Goal: Check status: Check status

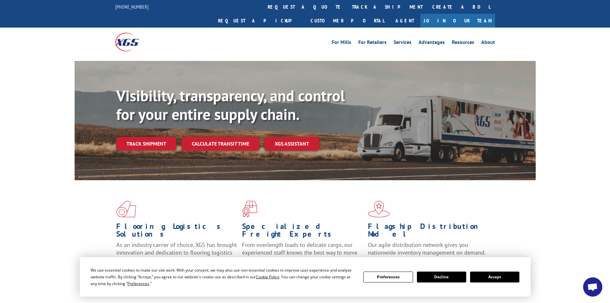
click at [488, 278] on button "Accept" at bounding box center [494, 276] width 49 height 11
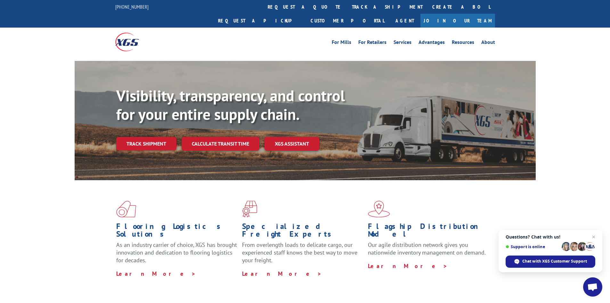
drag, startPoint x: 596, startPoint y: 235, endPoint x: 582, endPoint y: 219, distance: 21.2
click at [488, 235] on span "Close chat" at bounding box center [594, 237] width 8 height 8
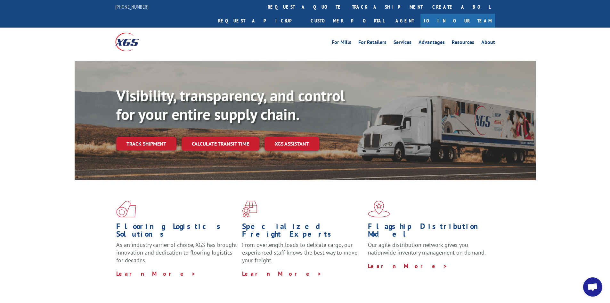
drag, startPoint x: 289, startPoint y: 8, endPoint x: 301, endPoint y: 18, distance: 15.9
click at [347, 8] on link "track a shipment" at bounding box center [387, 7] width 80 height 14
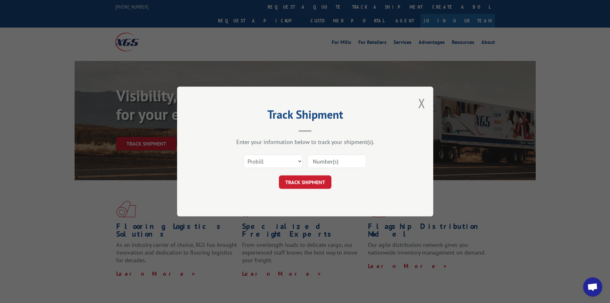
click at [344, 164] on input at bounding box center [336, 160] width 59 height 13
type input "17692724"
click at [279, 175] on button "TRACK SHIPMENT" at bounding box center [305, 181] width 53 height 13
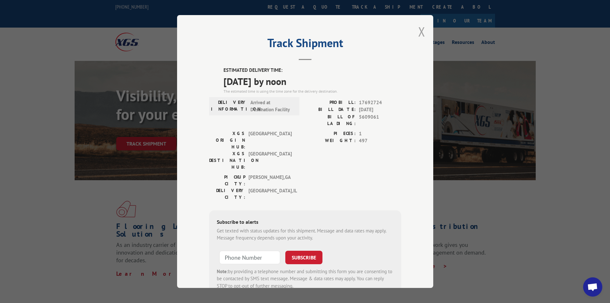
click at [418, 31] on button "Close modal" at bounding box center [421, 31] width 7 height 17
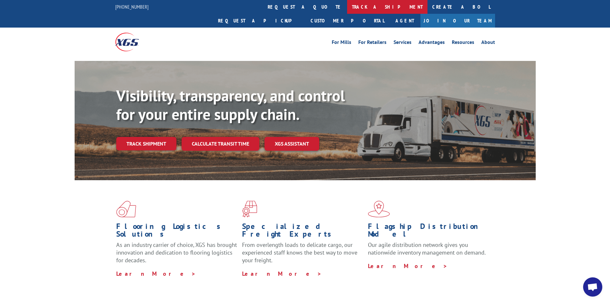
click at [347, 3] on link "track a shipment" at bounding box center [387, 7] width 80 height 14
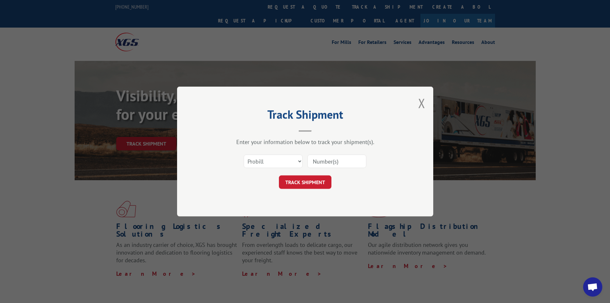
click at [344, 162] on input at bounding box center [336, 160] width 59 height 13
paste input "17523670"
type input "17523670"
click at [320, 182] on button "TRACK SHIPMENT" at bounding box center [305, 181] width 53 height 13
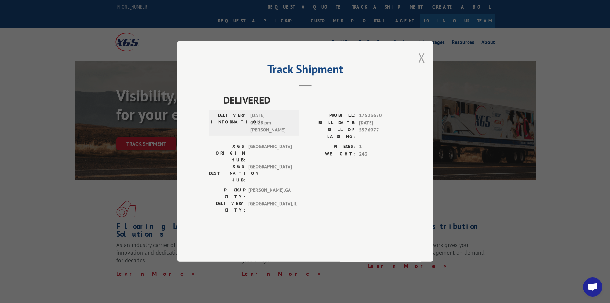
click at [423, 66] on button "Close modal" at bounding box center [421, 57] width 7 height 17
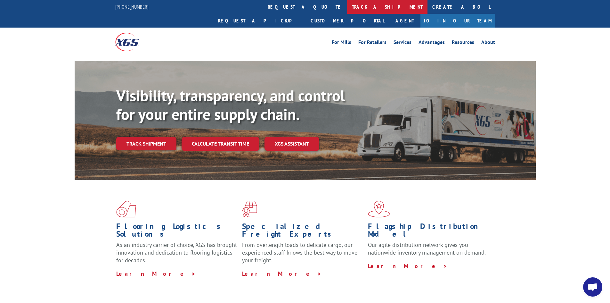
click at [347, 8] on link "track a shipment" at bounding box center [387, 7] width 80 height 14
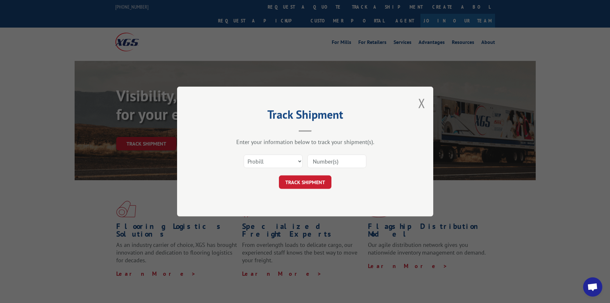
click at [328, 159] on input at bounding box center [336, 160] width 59 height 13
paste input "17688072"
type input "17688072"
click at [305, 183] on button "TRACK SHIPMENT" at bounding box center [305, 181] width 53 height 13
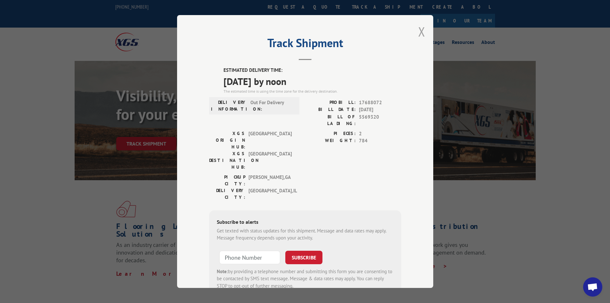
click at [418, 32] on button "Close modal" at bounding box center [421, 31] width 7 height 17
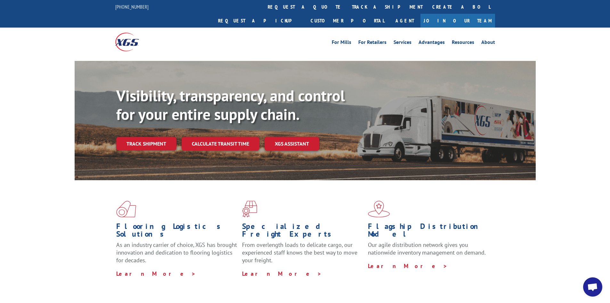
click at [347, 8] on link "track a shipment" at bounding box center [387, 7] width 80 height 14
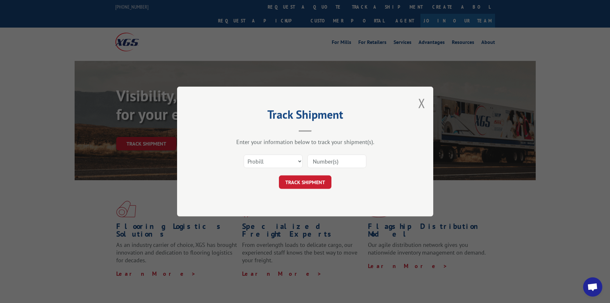
click at [324, 161] on input at bounding box center [336, 160] width 59 height 13
paste input "17480315"
type input "17480315"
click at [316, 179] on button "TRACK SHIPMENT" at bounding box center [305, 181] width 53 height 13
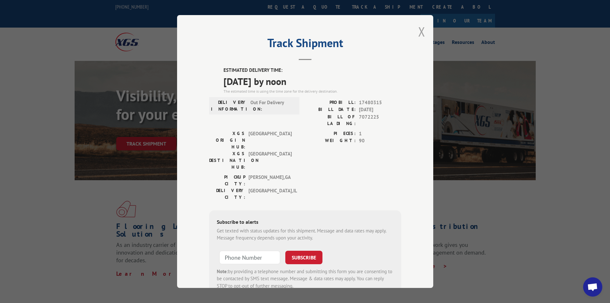
click at [420, 32] on button "Close modal" at bounding box center [421, 31] width 7 height 17
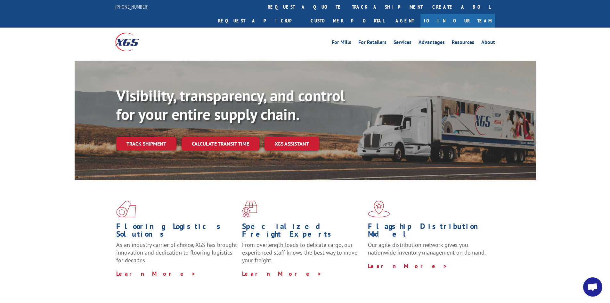
drag, startPoint x: 287, startPoint y: 7, endPoint x: 324, endPoint y: 35, distance: 46.0
click at [347, 8] on link "track a shipment" at bounding box center [387, 7] width 80 height 14
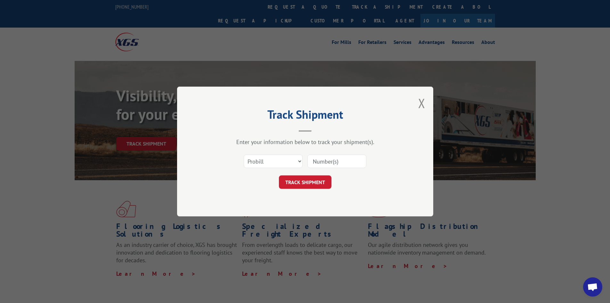
click at [335, 160] on input at bounding box center [336, 160] width 59 height 13
paste input "17480584"
type input "17480584"
click at [307, 182] on button "TRACK SHIPMENT" at bounding box center [305, 181] width 53 height 13
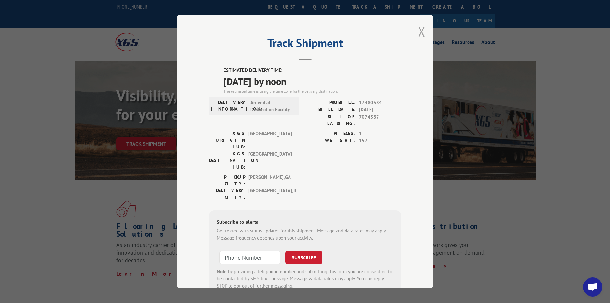
click at [418, 31] on button "Close modal" at bounding box center [421, 31] width 7 height 17
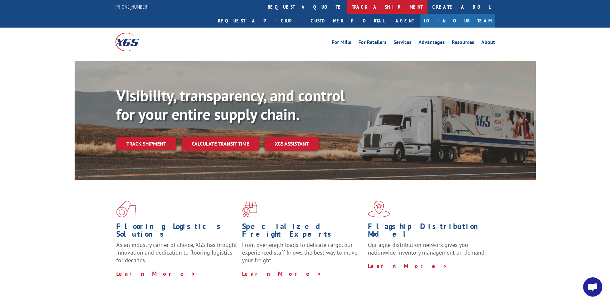
click at [347, 3] on link "track a shipment" at bounding box center [387, 7] width 80 height 14
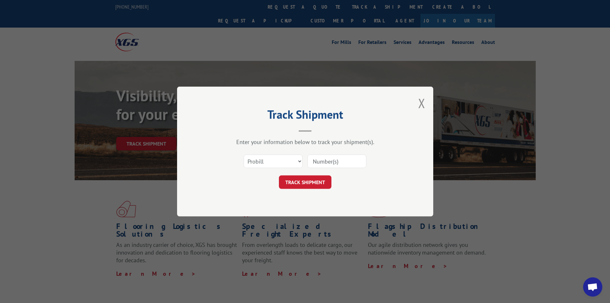
click at [322, 159] on input at bounding box center [336, 160] width 59 height 13
paste input "17481368"
type input "17481368"
click at [305, 183] on button "TRACK SHIPMENT" at bounding box center [305, 181] width 53 height 13
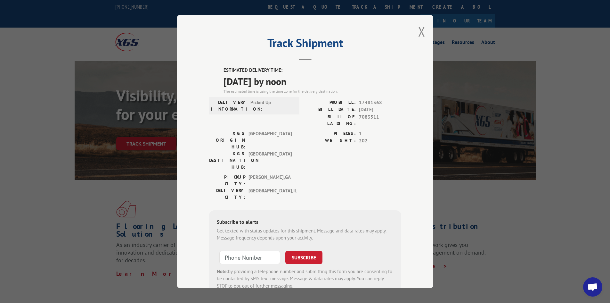
click at [415, 31] on div "Track Shipment ESTIMATED DELIVERY TIME: [DATE] by noon The estimated time is us…" at bounding box center [305, 151] width 256 height 272
click at [418, 30] on button "Close modal" at bounding box center [421, 31] width 7 height 17
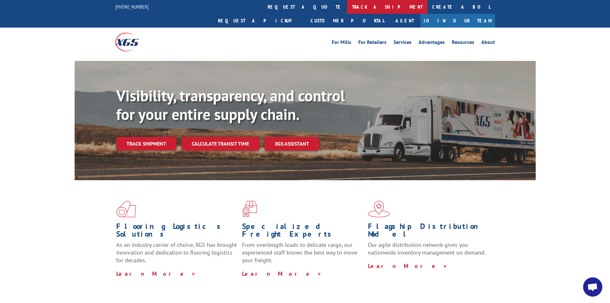
click at [347, 6] on link "track a shipment" at bounding box center [387, 7] width 80 height 14
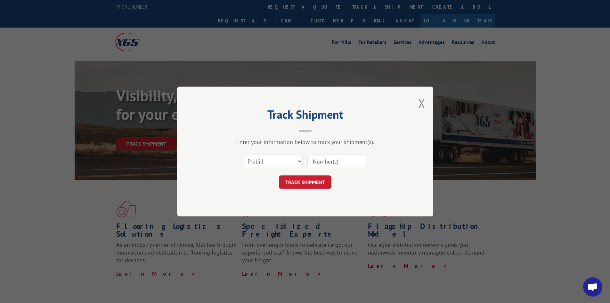
click at [330, 163] on input at bounding box center [336, 160] width 59 height 13
paste input "17480411"
click at [352, 161] on input "17480411" at bounding box center [336, 160] width 59 height 13
type input "17480411"
drag, startPoint x: 280, startPoint y: 179, endPoint x: 296, endPoint y: 181, distance: 15.7
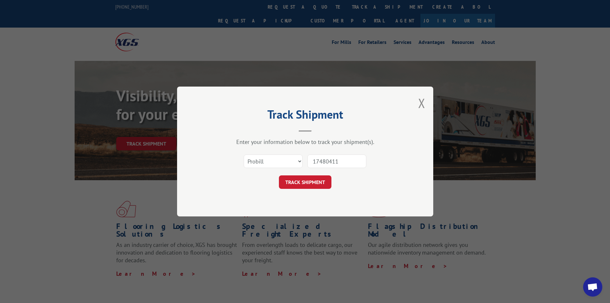
click at [283, 180] on button "TRACK SHIPMENT" at bounding box center [305, 181] width 53 height 13
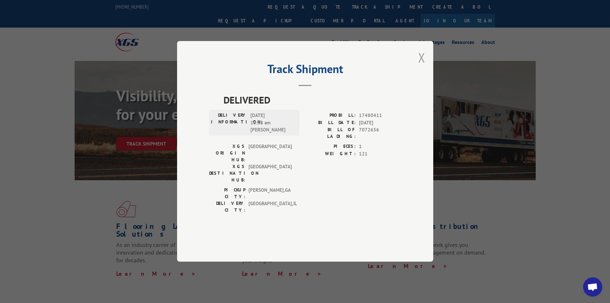
click at [423, 66] on button "Close modal" at bounding box center [421, 57] width 7 height 17
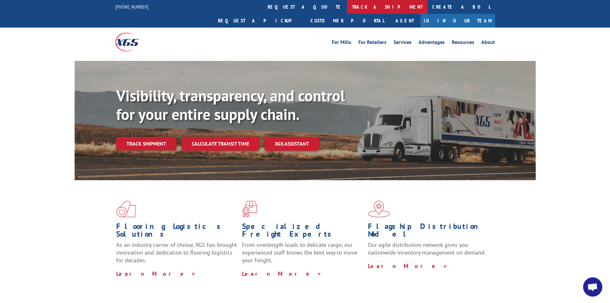
click at [347, 9] on link "track a shipment" at bounding box center [387, 7] width 80 height 14
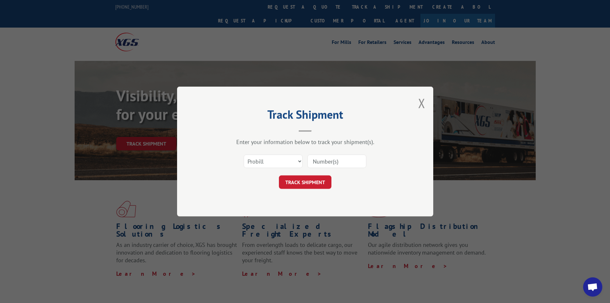
click at [333, 164] on input at bounding box center [336, 160] width 59 height 13
paste input "17639739"
type input "17639739"
click at [309, 180] on button "TRACK SHIPMENT" at bounding box center [305, 181] width 53 height 13
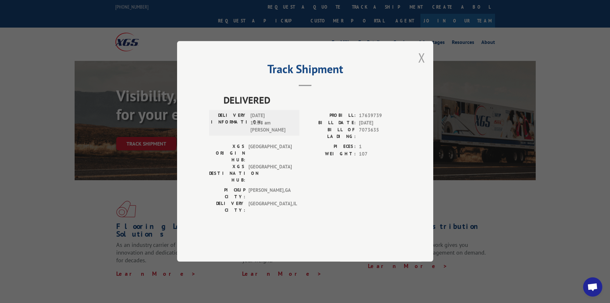
drag, startPoint x: 422, startPoint y: 68, endPoint x: 319, endPoint y: 5, distance: 121.6
click at [422, 66] on button "Close modal" at bounding box center [421, 57] width 7 height 17
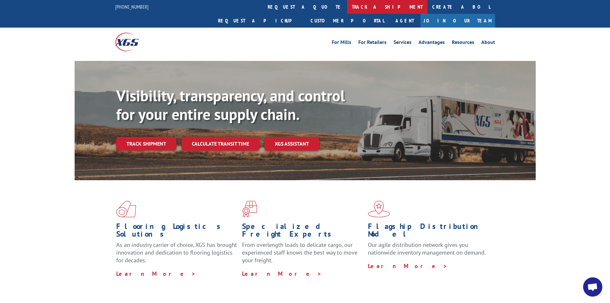
click at [347, 5] on link "track a shipment" at bounding box center [387, 7] width 80 height 14
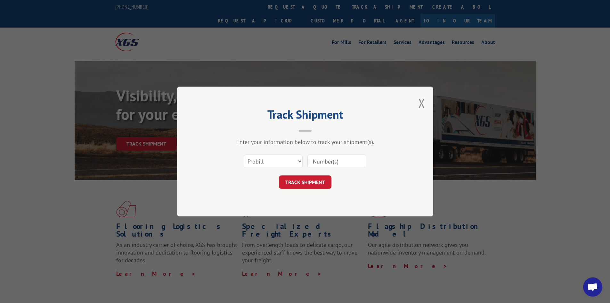
drag, startPoint x: 346, startPoint y: 162, endPoint x: 351, endPoint y: 162, distance: 4.5
click at [350, 162] on input at bounding box center [336, 160] width 59 height 13
type input "17480584"
click at [279, 175] on button "TRACK SHIPMENT" at bounding box center [305, 181] width 53 height 13
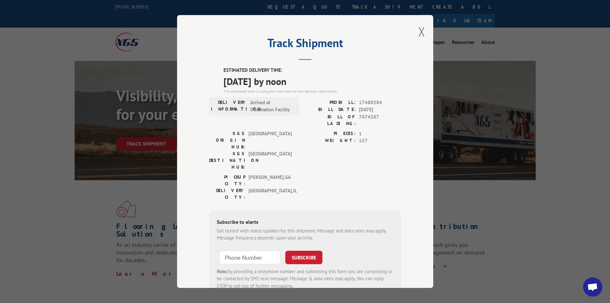
click at [415, 27] on div "Track Shipment ESTIMATED DELIVERY TIME: [DATE] by noon The estimated time is us…" at bounding box center [305, 151] width 256 height 272
drag, startPoint x: 419, startPoint y: 31, endPoint x: 308, endPoint y: 18, distance: 111.6
click at [418, 32] on button "Close modal" at bounding box center [421, 31] width 7 height 17
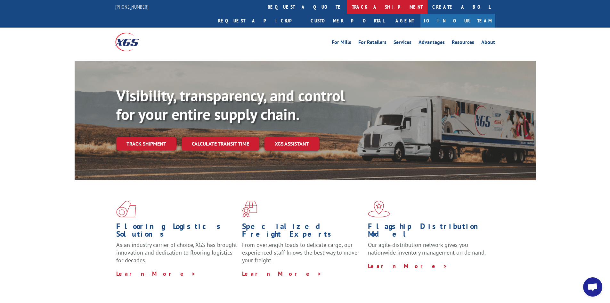
click at [347, 6] on link "track a shipment" at bounding box center [387, 7] width 80 height 14
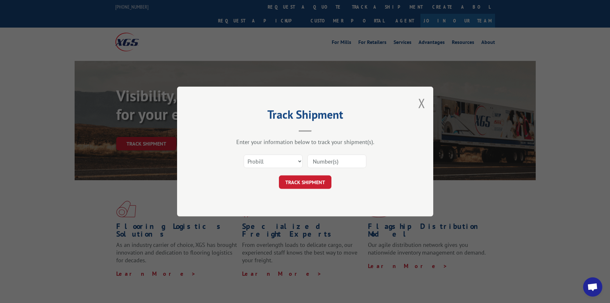
click at [345, 164] on input at bounding box center [336, 160] width 59 height 13
type input "17480315"
click at [279, 175] on button "TRACK SHIPMENT" at bounding box center [305, 181] width 53 height 13
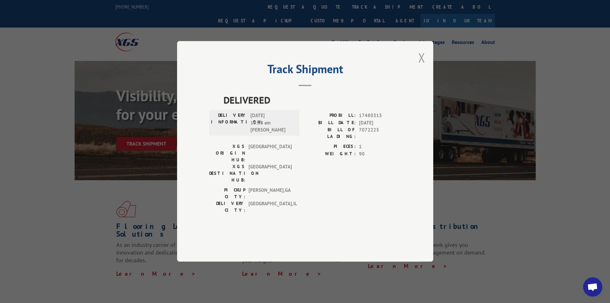
click at [422, 66] on button "Close modal" at bounding box center [421, 57] width 7 height 17
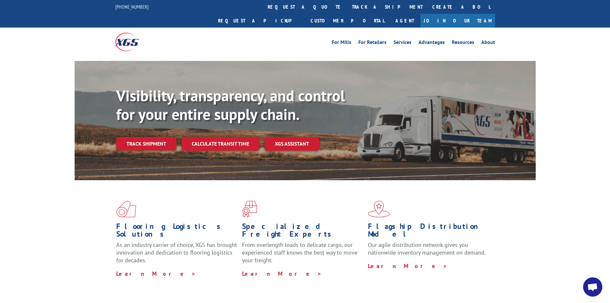
click at [347, 9] on link "track a shipment" at bounding box center [387, 7] width 80 height 14
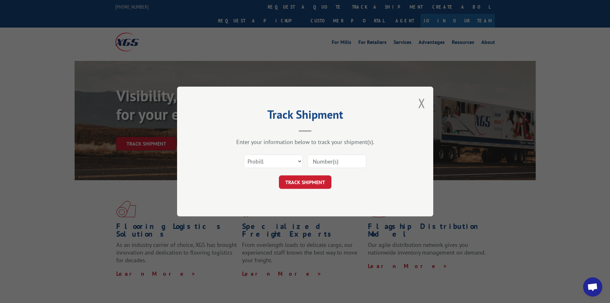
click at [348, 158] on input at bounding box center [336, 160] width 59 height 13
type input "17688072"
click button "TRACK SHIPMENT" at bounding box center [305, 181] width 53 height 13
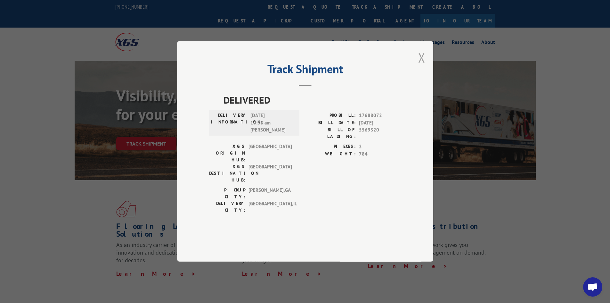
click at [423, 66] on button "Close modal" at bounding box center [421, 57] width 7 height 17
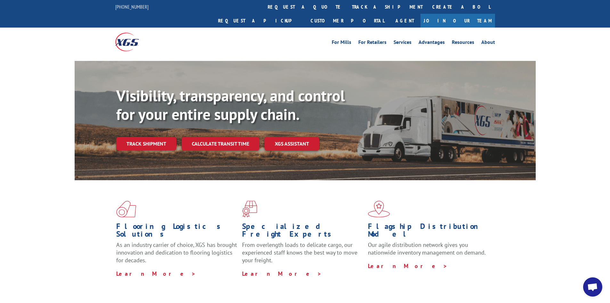
drag, startPoint x: 278, startPoint y: 8, endPoint x: 282, endPoint y: 8, distance: 4.2
click at [347, 8] on link "track a shipment" at bounding box center [387, 7] width 80 height 14
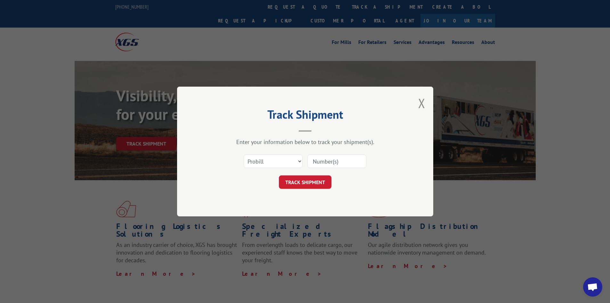
click at [318, 162] on input at bounding box center [336, 160] width 59 height 13
paste input "17480979"
type input "17480979"
click at [307, 184] on button "TRACK SHIPMENT" at bounding box center [305, 181] width 53 height 13
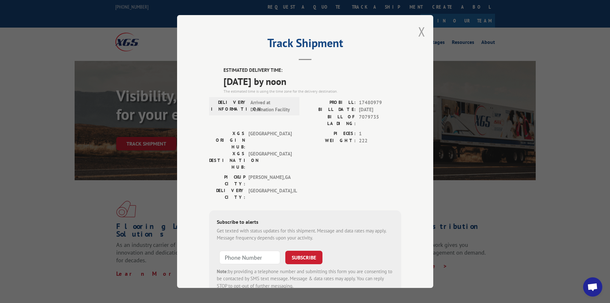
click at [418, 33] on button "Close modal" at bounding box center [421, 31] width 7 height 17
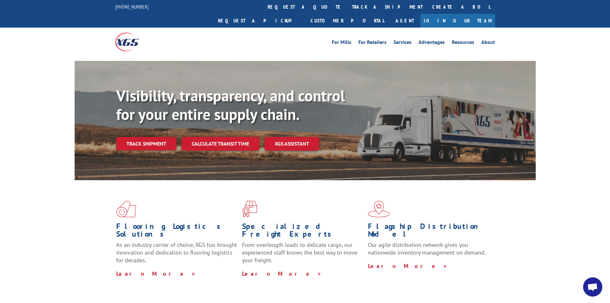
drag, startPoint x: 288, startPoint y: 9, endPoint x: 298, endPoint y: 24, distance: 17.7
click at [347, 9] on link "track a shipment" at bounding box center [387, 7] width 80 height 14
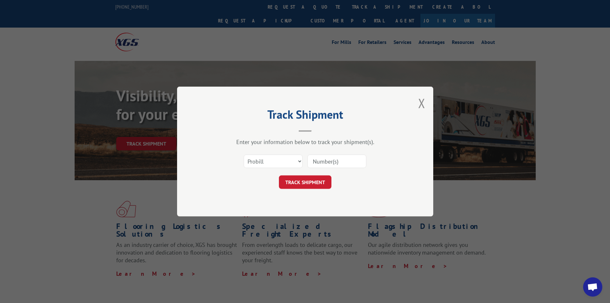
click at [319, 160] on input at bounding box center [336, 160] width 59 height 13
paste input "17692724"
type input "17692724"
click at [303, 184] on button "TRACK SHIPMENT" at bounding box center [305, 181] width 53 height 13
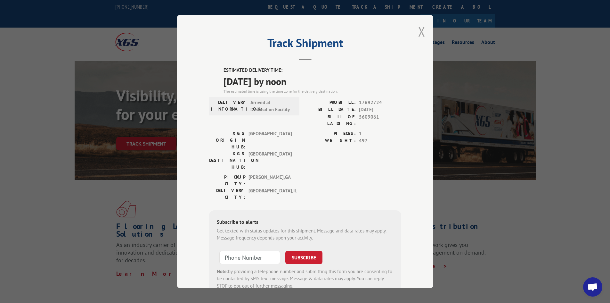
click at [420, 34] on button "Close modal" at bounding box center [421, 31] width 7 height 17
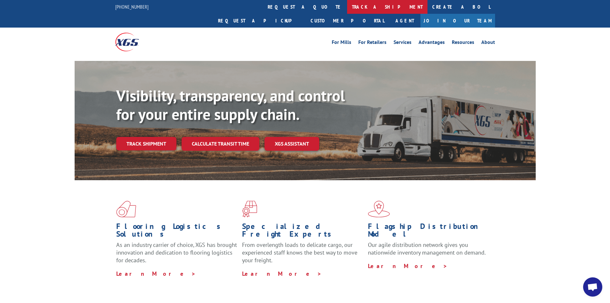
click at [347, 6] on link "track a shipment" at bounding box center [387, 7] width 80 height 14
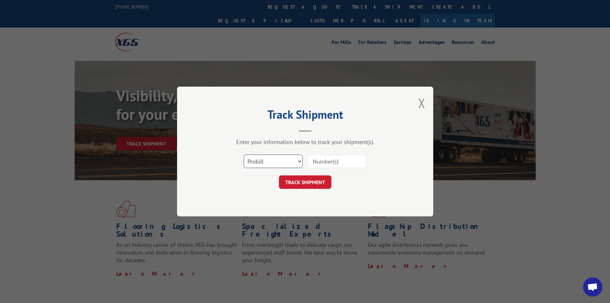
drag, startPoint x: 250, startPoint y: 157, endPoint x: 263, endPoint y: 166, distance: 15.7
click at [251, 158] on select "Select category... Probill BOL PO" at bounding box center [273, 160] width 59 height 13
select select "bol"
click at [244, 154] on select "Select category... Probill BOL PO" at bounding box center [273, 160] width 59 height 13
click at [334, 164] on input at bounding box center [336, 160] width 59 height 13
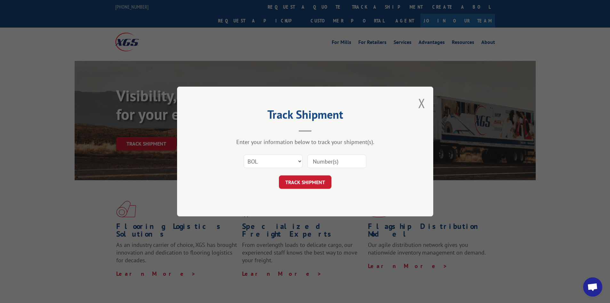
paste input "15339989"
type input "15339989"
click at [300, 183] on button "TRACK SHIPMENT" at bounding box center [305, 181] width 53 height 13
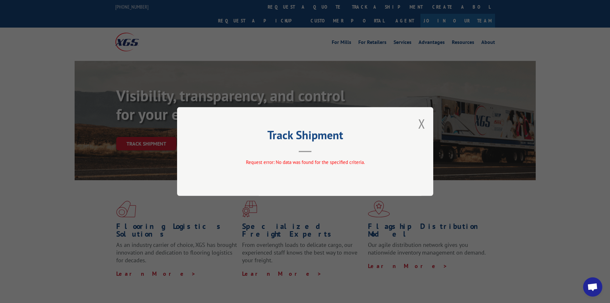
click at [418, 120] on div "Track Shipment Request error: No data was found for the specified criteria." at bounding box center [305, 151] width 256 height 89
click at [424, 126] on button "Close modal" at bounding box center [421, 123] width 7 height 17
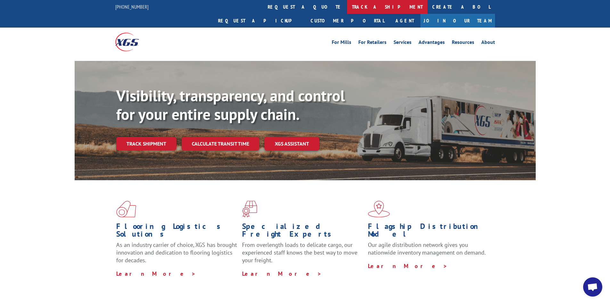
click at [347, 8] on link "track a shipment" at bounding box center [387, 7] width 80 height 14
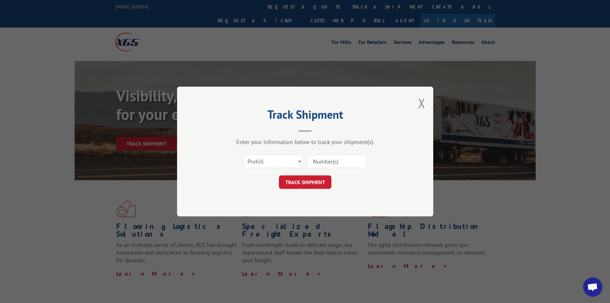
click at [327, 162] on input at bounding box center [336, 160] width 59 height 13
paste input "15339989"
type input "15339989"
click at [314, 185] on button "TRACK SHIPMENT" at bounding box center [305, 181] width 53 height 13
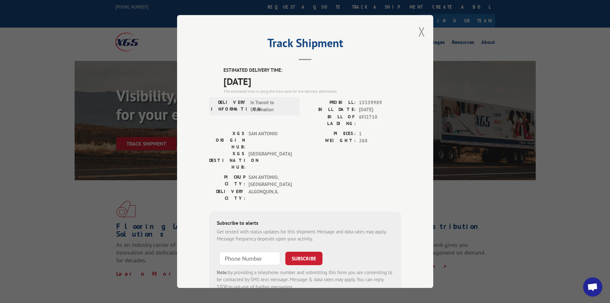
click at [418, 33] on button "Close modal" at bounding box center [421, 31] width 7 height 17
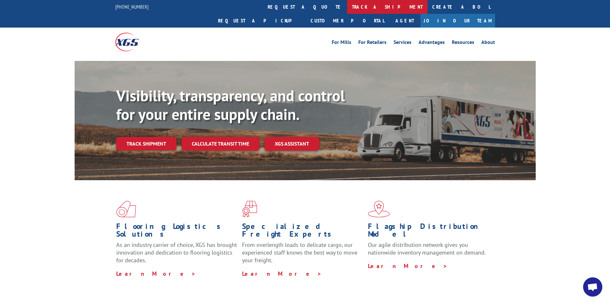
click at [347, 8] on link "track a shipment" at bounding box center [387, 7] width 80 height 14
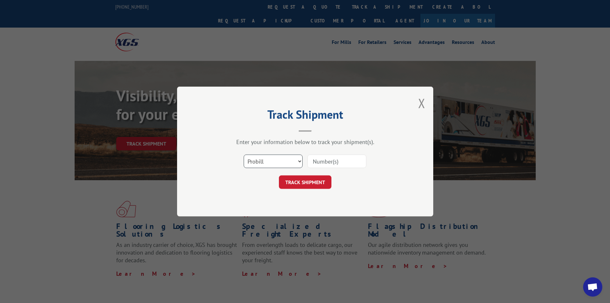
click at [257, 161] on select "Select category... Probill BOL PO" at bounding box center [273, 160] width 59 height 13
select select "po"
click at [244, 154] on select "Select category... Probill BOL PO" at bounding box center [273, 160] width 59 height 13
drag, startPoint x: 331, startPoint y: 162, endPoint x: 334, endPoint y: 165, distance: 3.6
click at [331, 163] on input at bounding box center [336, 160] width 59 height 13
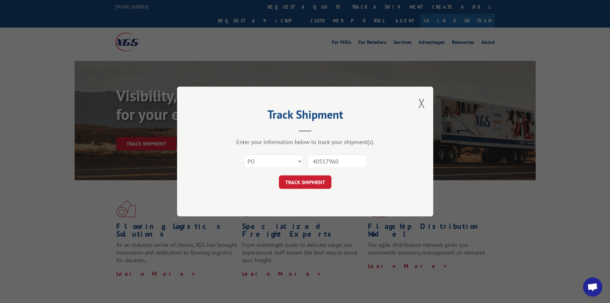
type input "40517960"
click at [279, 175] on button "TRACK SHIPMENT" at bounding box center [305, 181] width 53 height 13
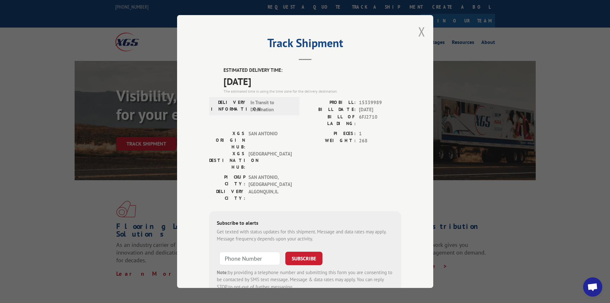
click at [418, 31] on button "Close modal" at bounding box center [421, 31] width 7 height 17
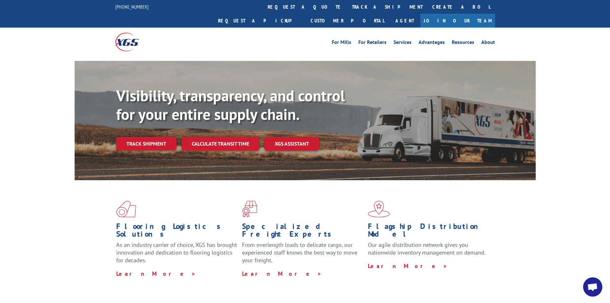
drag, startPoint x: 286, startPoint y: 7, endPoint x: 290, endPoint y: 12, distance: 6.3
click at [347, 7] on link "track a shipment" at bounding box center [387, 7] width 80 height 14
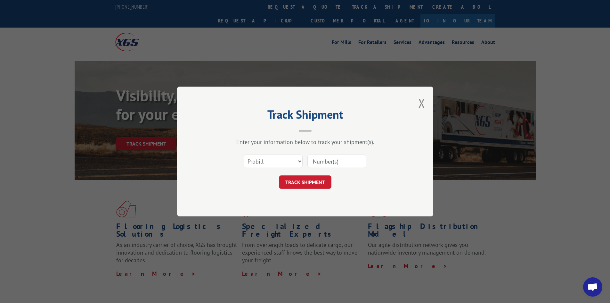
click at [338, 162] on input at bounding box center [336, 160] width 59 height 13
paste input "17481445"
type input "17481445"
click at [307, 180] on button "TRACK SHIPMENT" at bounding box center [305, 181] width 53 height 13
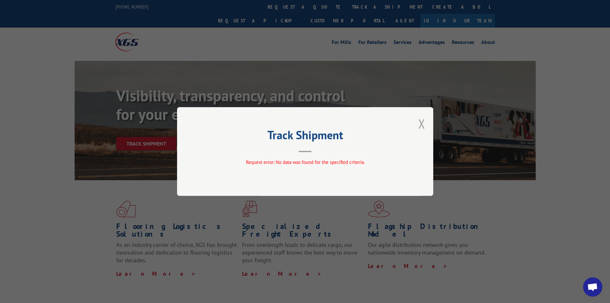
click at [420, 123] on button "Close modal" at bounding box center [421, 123] width 7 height 17
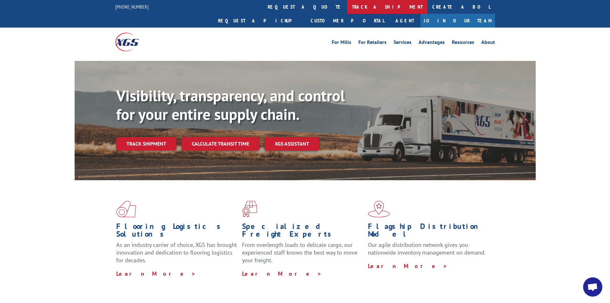
click at [347, 8] on link "track a shipment" at bounding box center [387, 7] width 80 height 14
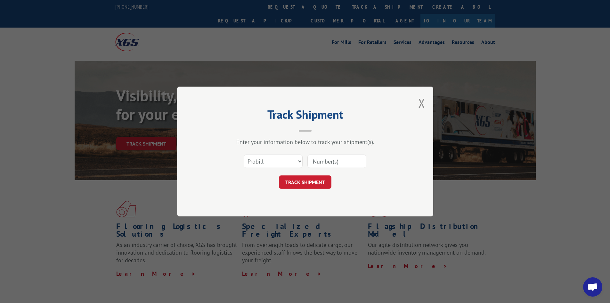
drag, startPoint x: 325, startPoint y: 163, endPoint x: 329, endPoint y: 164, distance: 3.9
click at [327, 163] on input at bounding box center [336, 160] width 59 height 13
type input "17480584"
click at [279, 175] on button "TRACK SHIPMENT" at bounding box center [305, 181] width 53 height 13
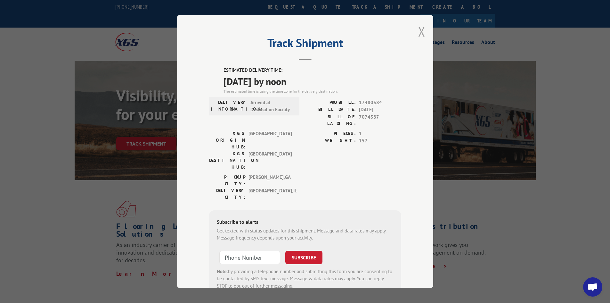
click at [419, 31] on button "Close modal" at bounding box center [421, 31] width 7 height 17
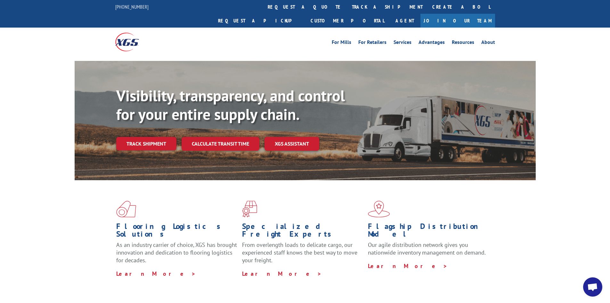
click at [488, 290] on span "Open chat" at bounding box center [592, 287] width 11 height 9
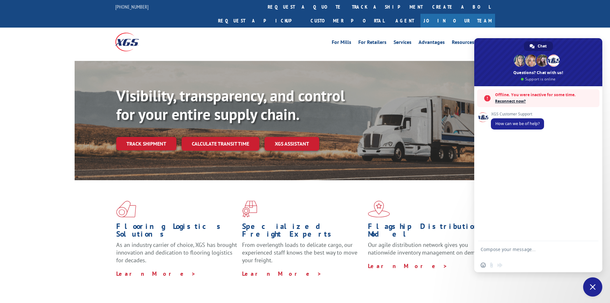
click at [488, 101] on span "Reconnect now?" at bounding box center [545, 101] width 101 height 6
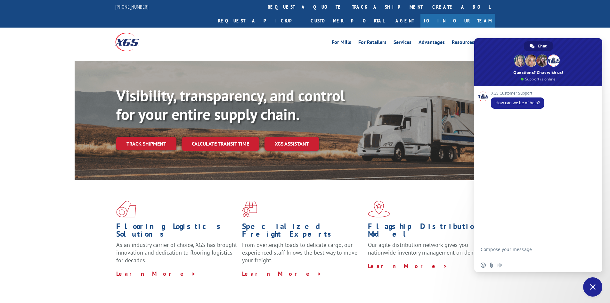
click at [488, 252] on textarea "Compose your message..." at bounding box center [531, 252] width 101 height 12
drag, startPoint x: 529, startPoint y: 244, endPoint x: 530, endPoint y: 247, distance: 3.3
click at [488, 247] on form at bounding box center [531, 250] width 101 height 18
click at [488, 249] on textarea "Compose your message..." at bounding box center [531, 252] width 101 height 12
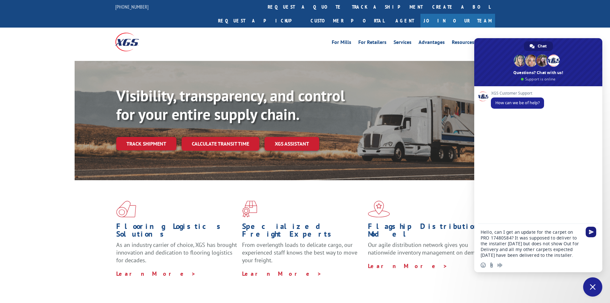
type textarea "Hello, can I get an update for the carpet on PRO 17480584? It was supposed to d…"
click at [488, 229] on span "Send" at bounding box center [591, 231] width 11 height 11
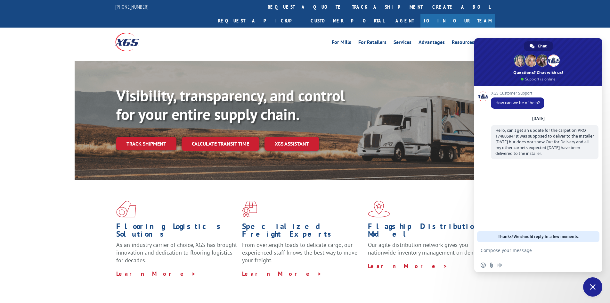
click at [488, 251] on textarea "Compose your message..." at bounding box center [531, 250] width 101 height 6
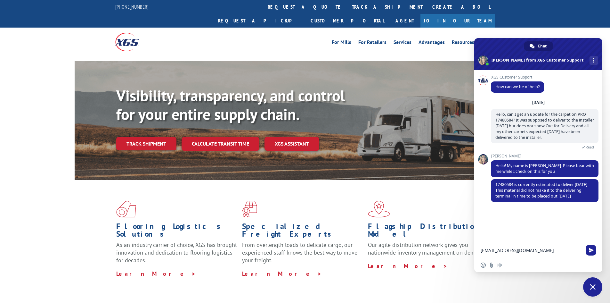
drag, startPoint x: 549, startPoint y: 250, endPoint x: 410, endPoint y: 240, distance: 140.0
type textarea "o"
type textarea "ok, thank you"
click at [488, 252] on span "Send" at bounding box center [591, 250] width 11 height 11
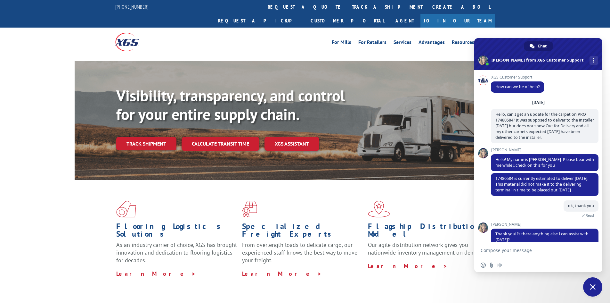
scroll to position [47, 0]
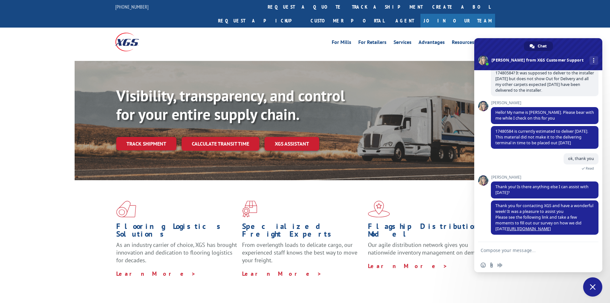
click at [488, 283] on span "Close chat" at bounding box center [592, 286] width 19 height 19
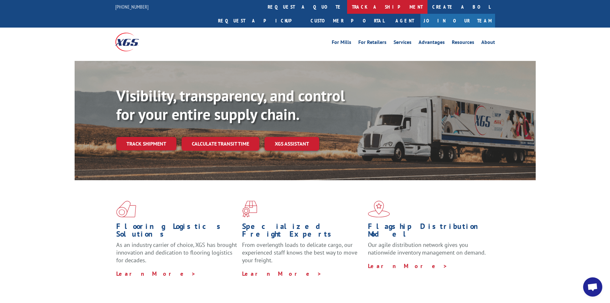
click at [347, 8] on link "track a shipment" at bounding box center [387, 7] width 80 height 14
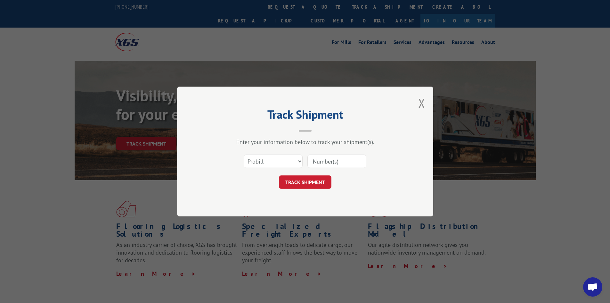
click at [342, 159] on input at bounding box center [336, 160] width 59 height 13
paste input "17480979"
type input "17480979"
click at [313, 183] on button "TRACK SHIPMENT" at bounding box center [305, 181] width 53 height 13
